Goal: Task Accomplishment & Management: Use online tool/utility

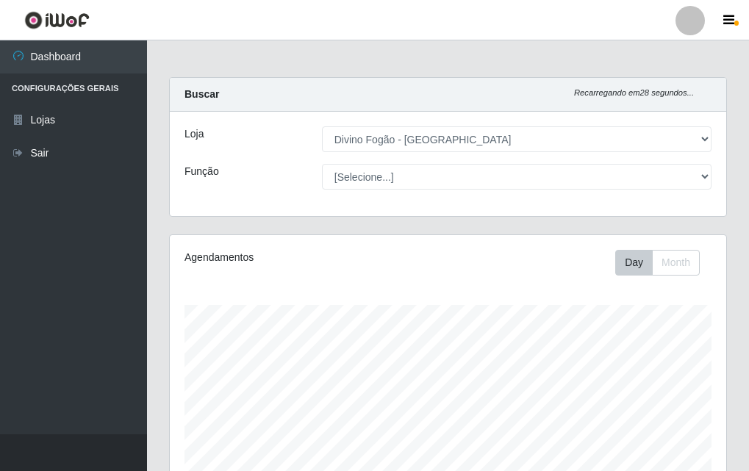
select select "499"
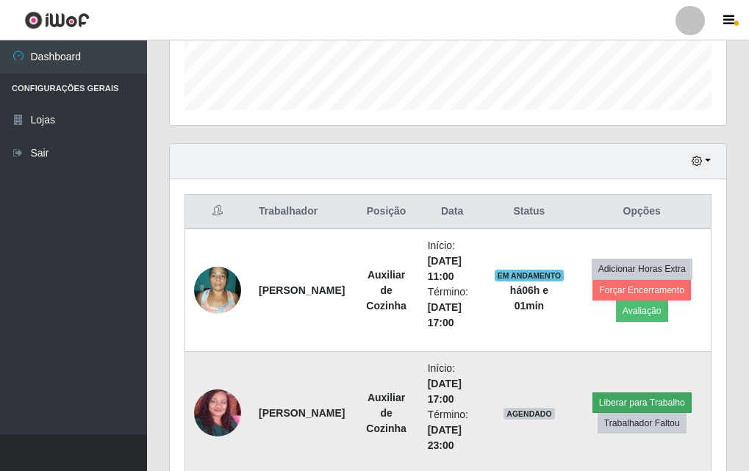
scroll to position [305, 556]
click at [625, 401] on button "Liberar para Trabalho" at bounding box center [641, 402] width 99 height 21
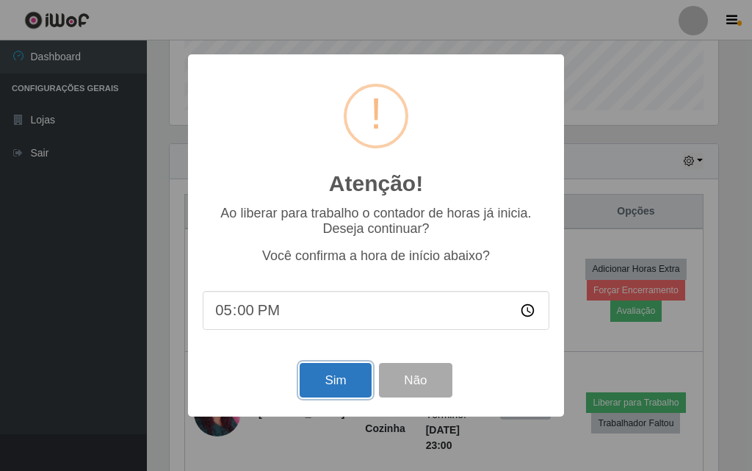
click at [340, 389] on button "Sim" at bounding box center [335, 380] width 71 height 35
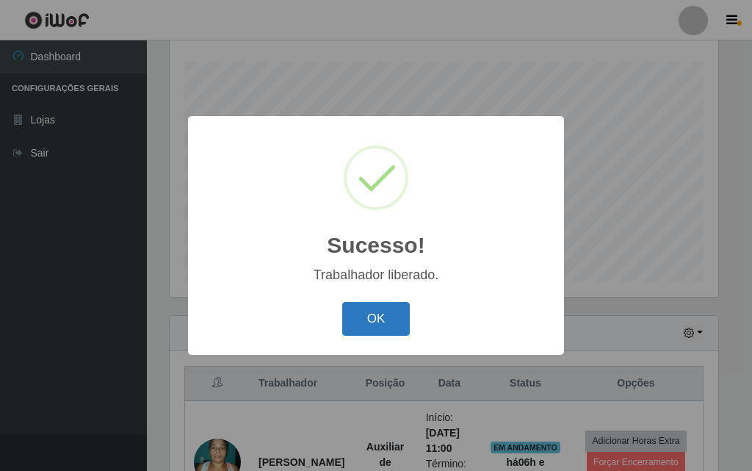
click at [358, 311] on button "OK" at bounding box center [376, 319] width 68 height 35
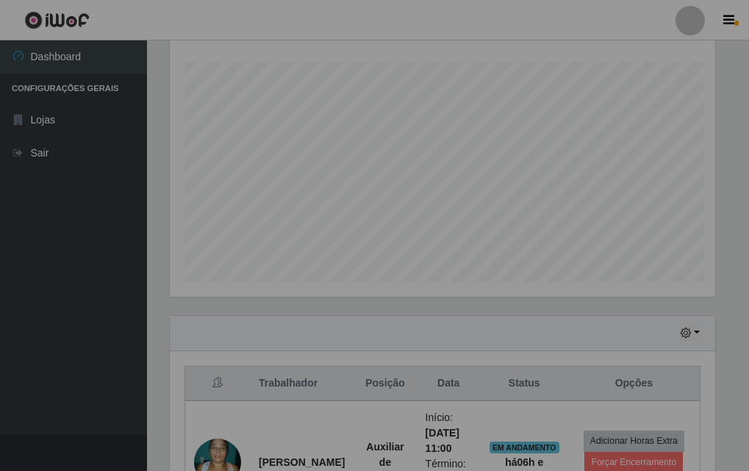
scroll to position [305, 556]
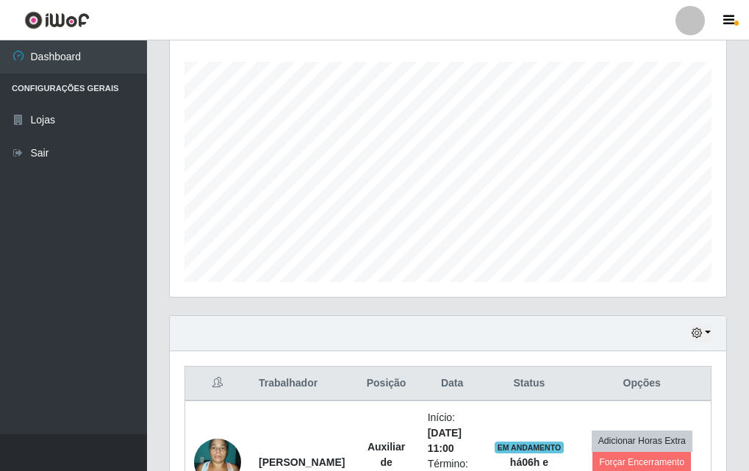
click at [362, 309] on div "Agendamentos Day Month 09/09 Agendamentos 24" at bounding box center [448, 153] width 580 height 324
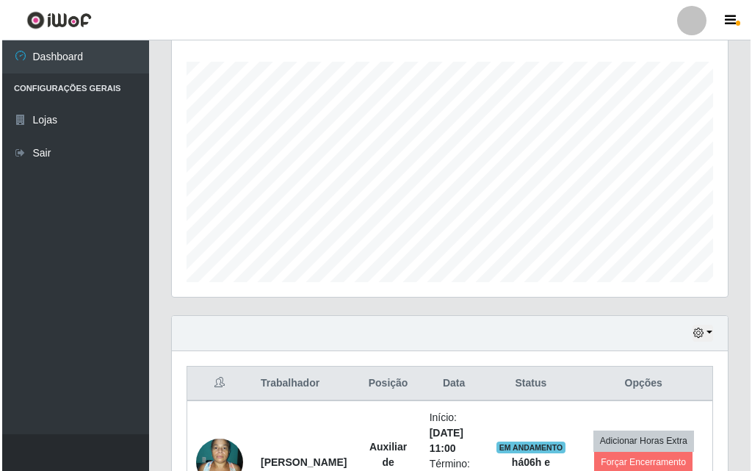
scroll to position [464, 0]
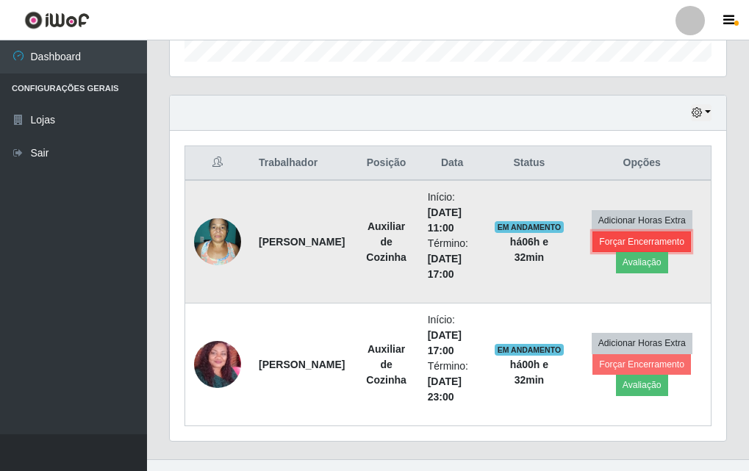
click at [663, 247] on button "Forçar Encerramento" at bounding box center [641, 241] width 98 height 21
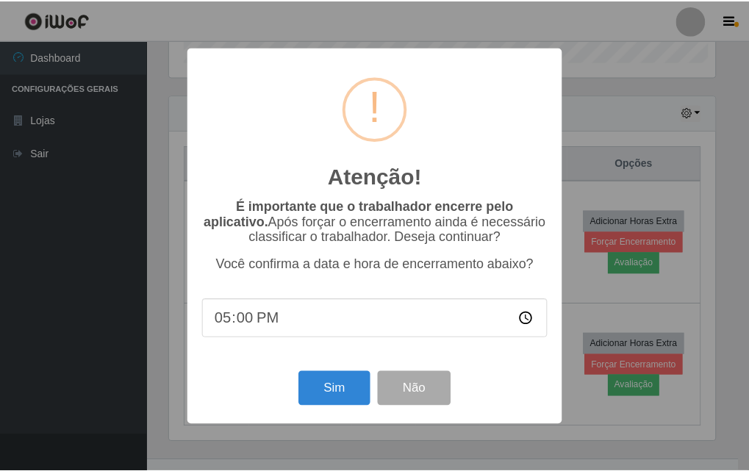
scroll to position [305, 549]
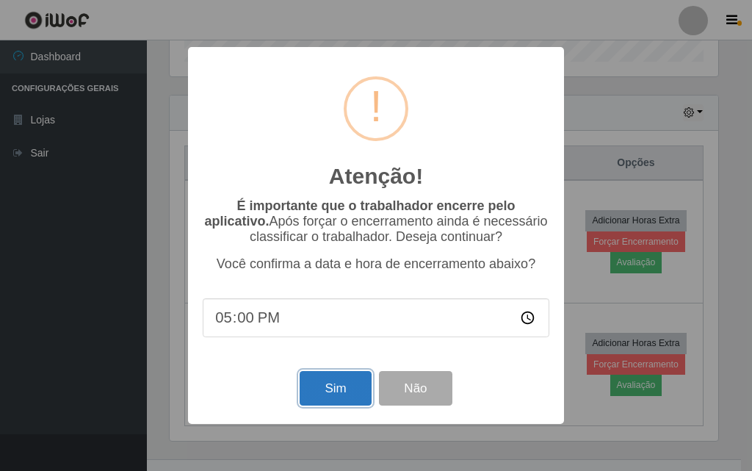
click at [344, 395] on button "Sim" at bounding box center [335, 388] width 71 height 35
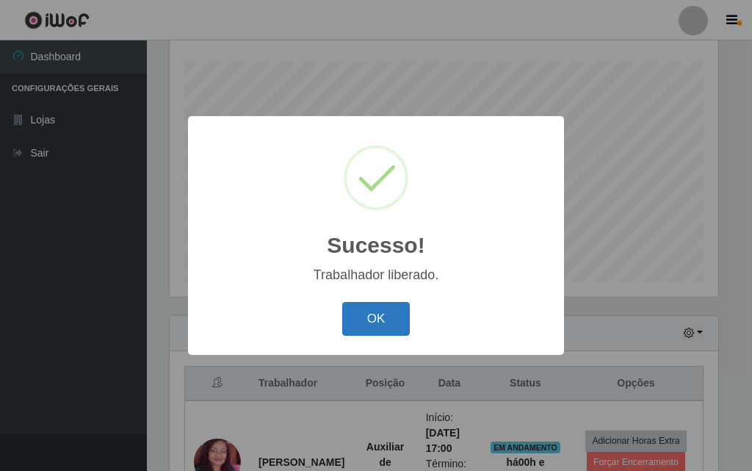
click at [356, 327] on button "OK" at bounding box center [376, 319] width 68 height 35
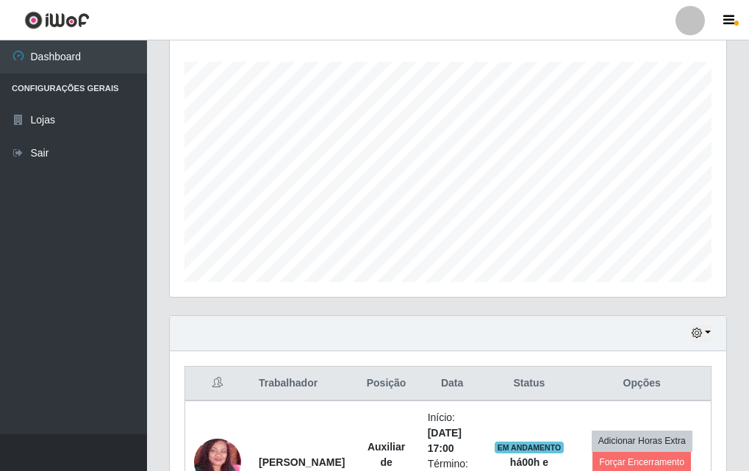
scroll to position [366, 0]
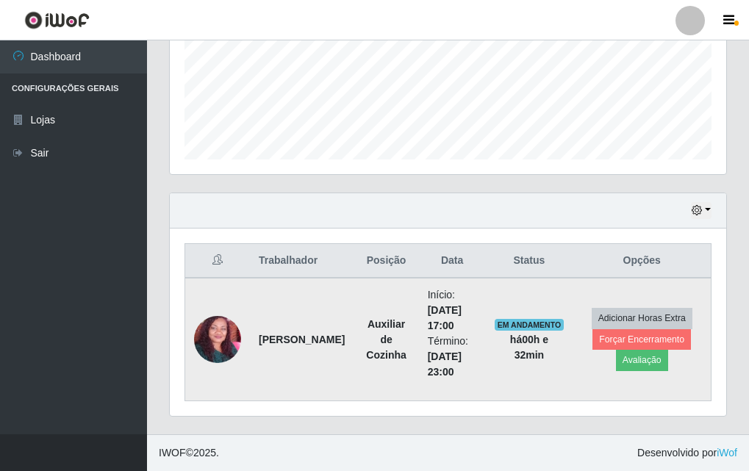
click at [229, 355] on img at bounding box center [217, 339] width 47 height 97
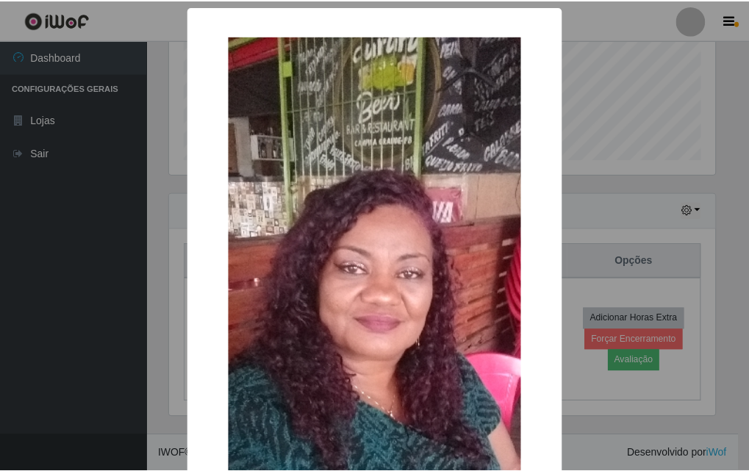
scroll to position [220, 0]
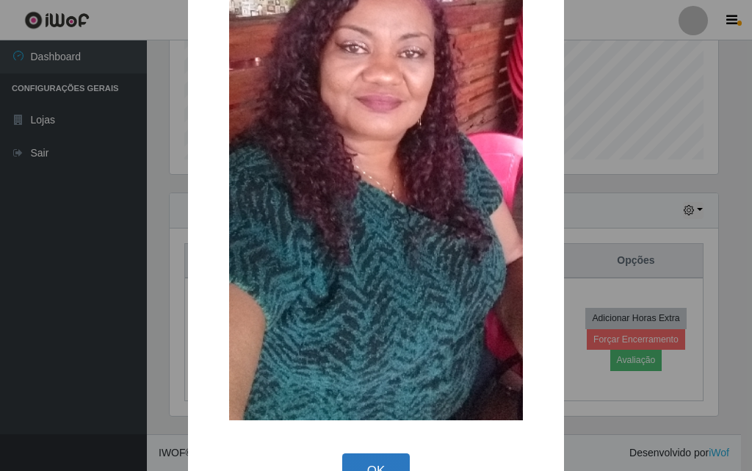
click at [370, 461] on button "OK" at bounding box center [376, 470] width 68 height 35
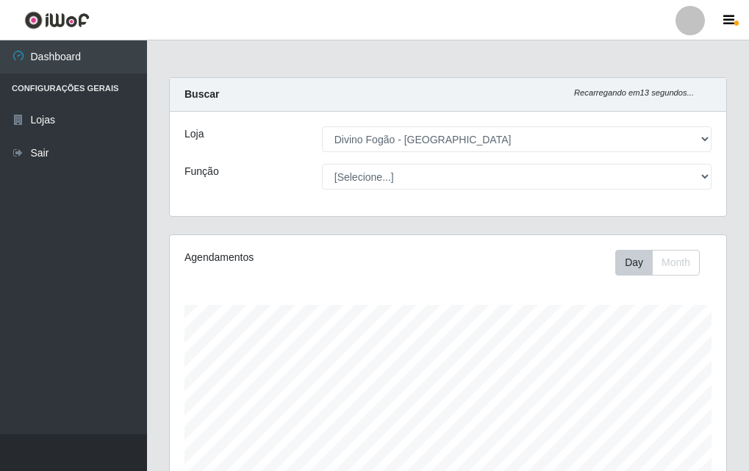
scroll to position [73, 0]
